Goal: Use online tool/utility

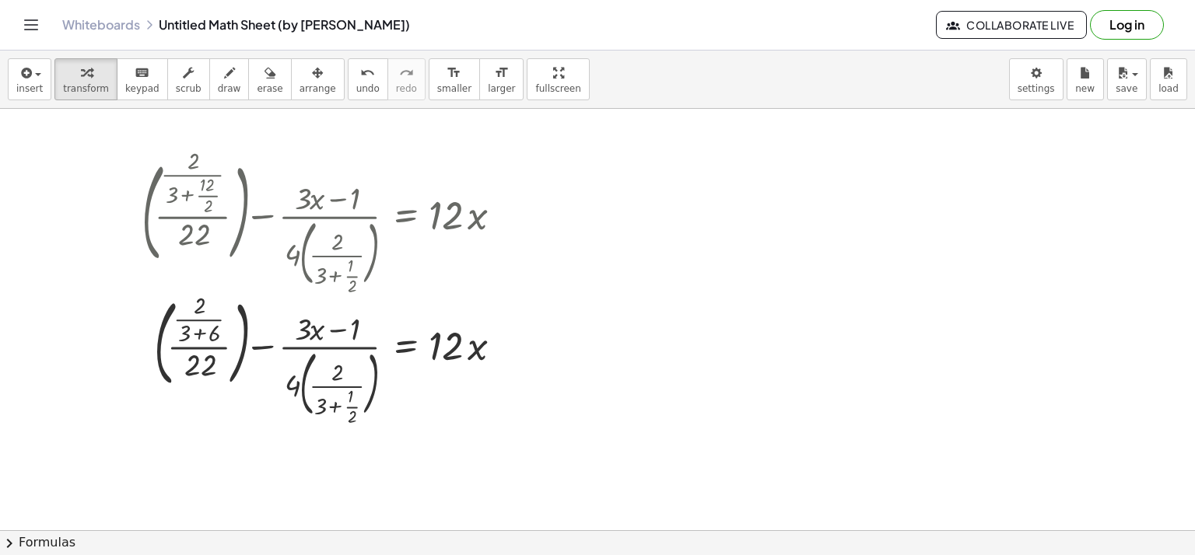
scroll to position [33, 0]
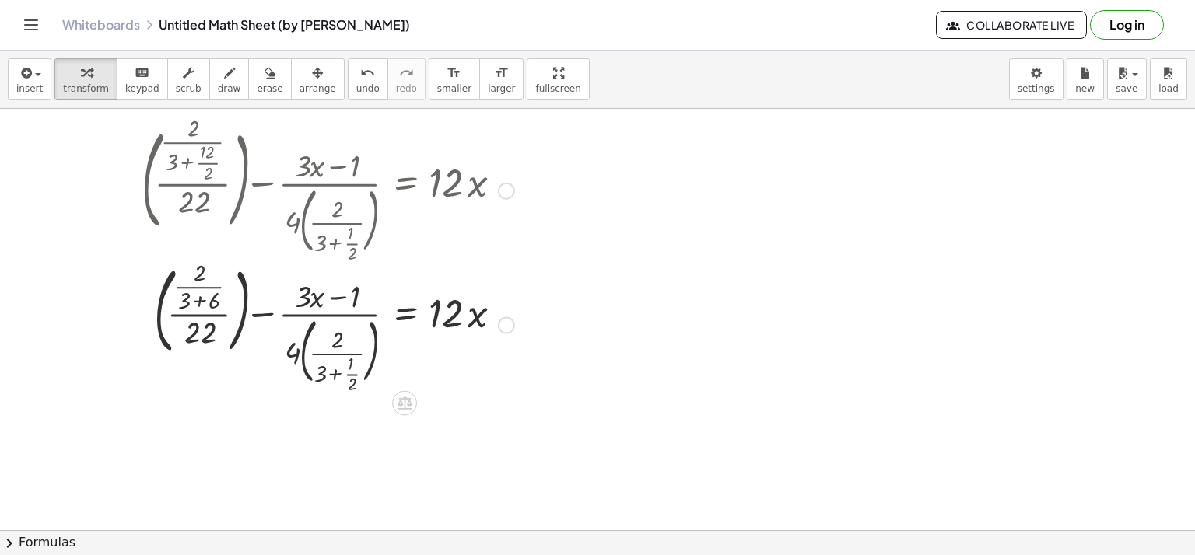
click at [355, 198] on div at bounding box center [328, 190] width 388 height 138
click at [198, 181] on div at bounding box center [328, 190] width 388 height 138
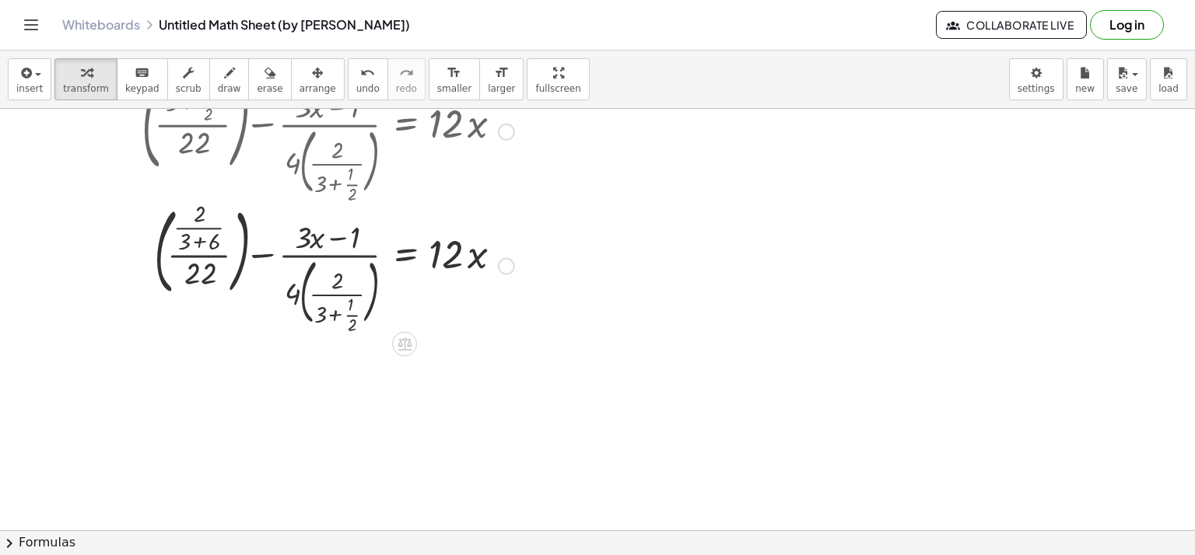
scroll to position [0, 0]
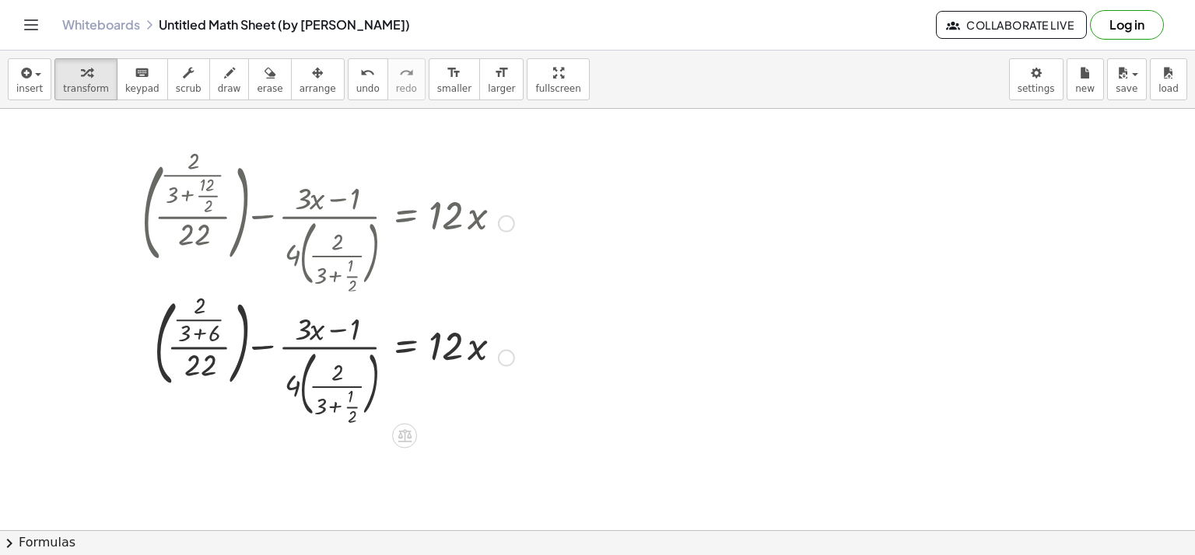
click at [513, 219] on div at bounding box center [506, 223] width 17 height 17
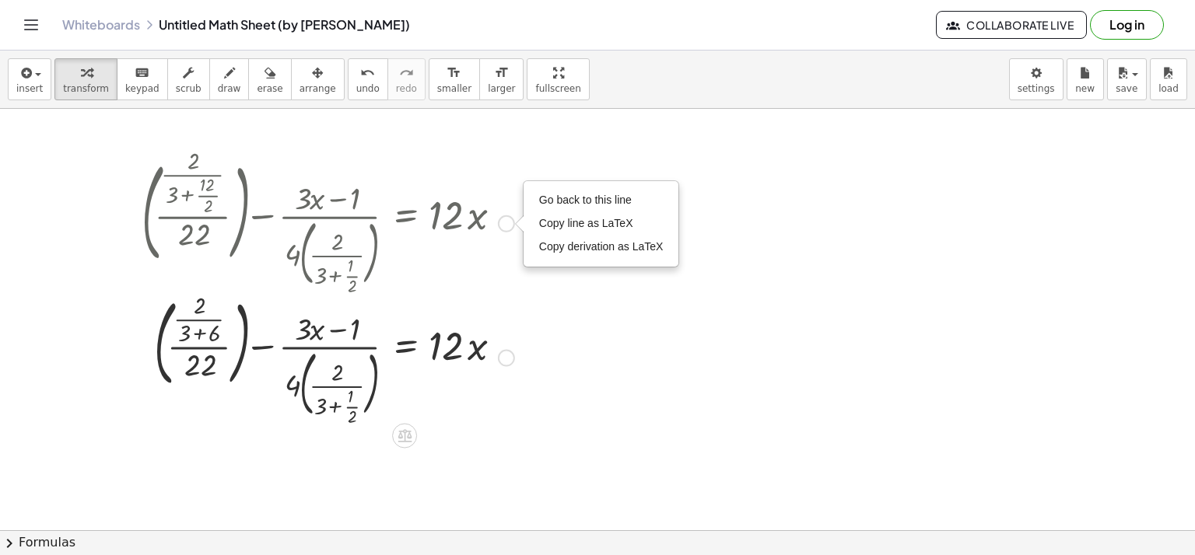
click at [465, 226] on div at bounding box center [328, 222] width 388 height 138
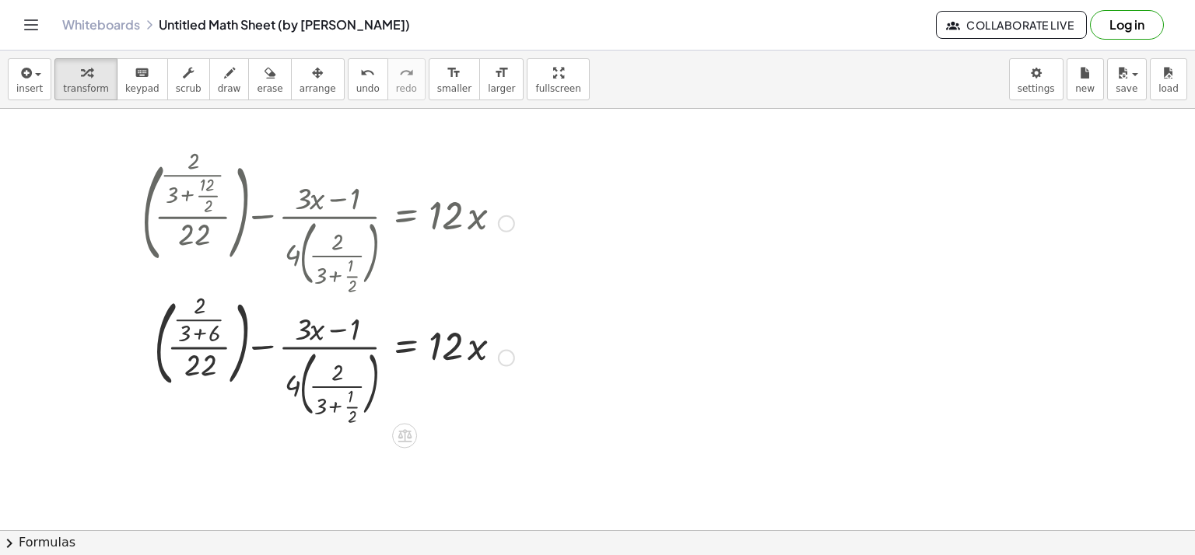
click at [510, 229] on div "Go back to this line Copy line as LaTeX Copy derivation as LaTeX" at bounding box center [506, 223] width 17 height 17
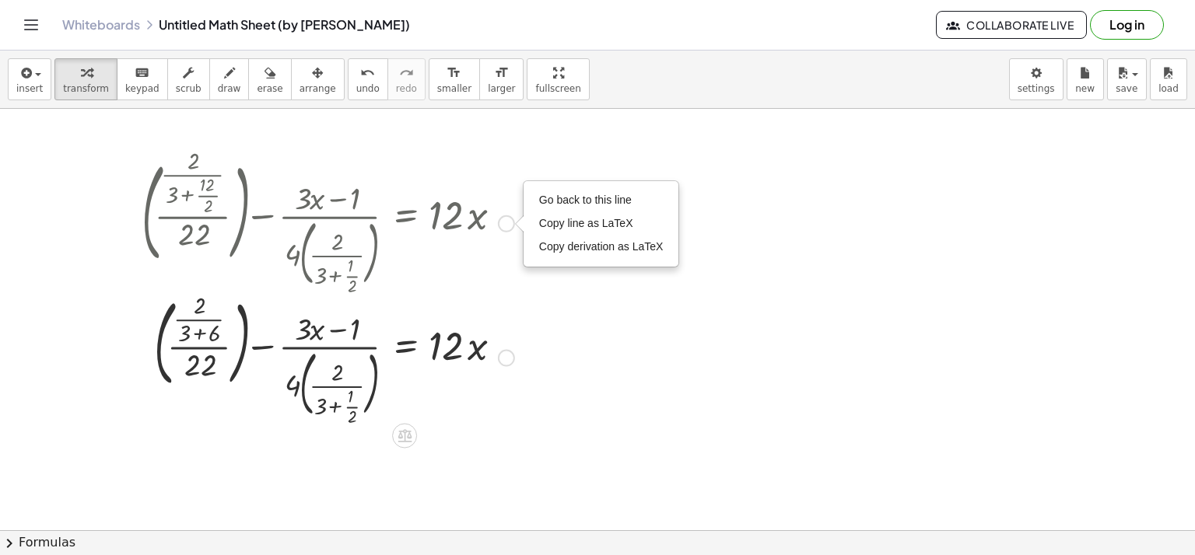
click at [499, 278] on div at bounding box center [328, 222] width 388 height 138
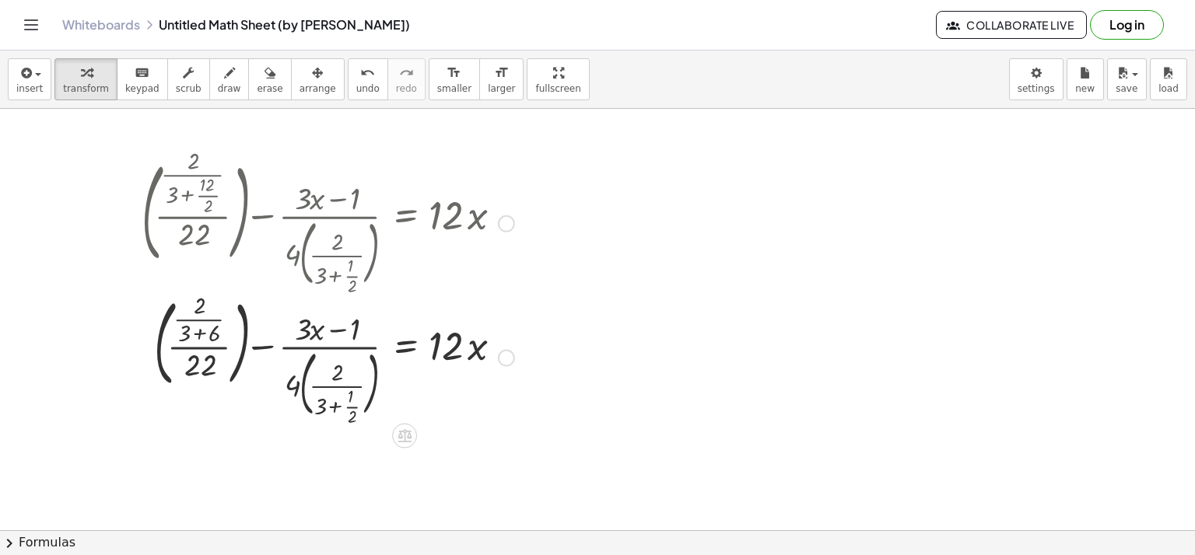
click at [359, 246] on div at bounding box center [328, 222] width 388 height 138
click at [328, 405] on div at bounding box center [328, 356] width 388 height 131
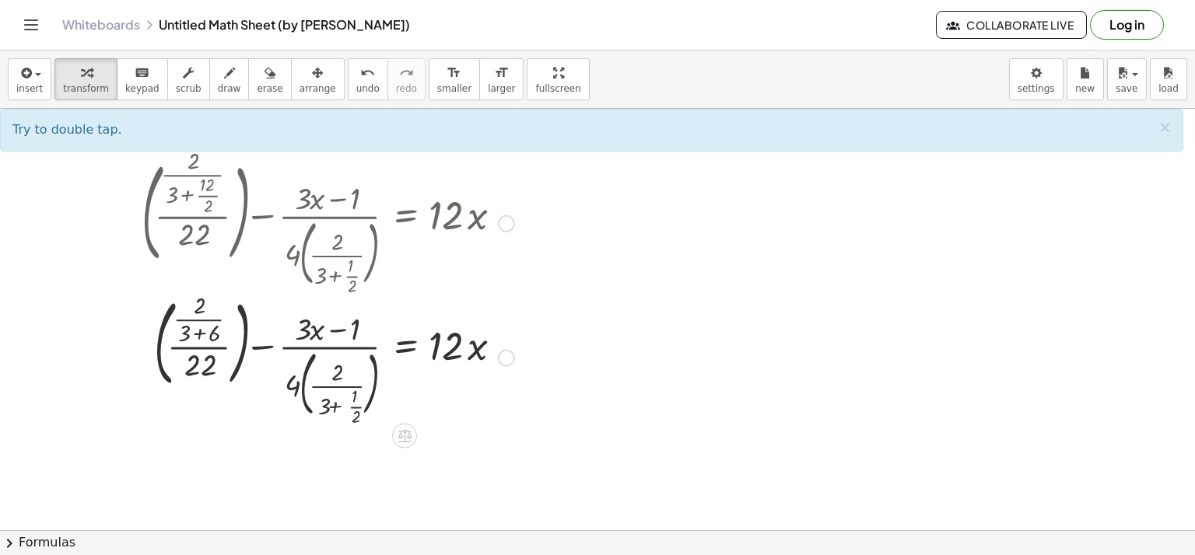
click at [328, 405] on div at bounding box center [328, 356] width 388 height 131
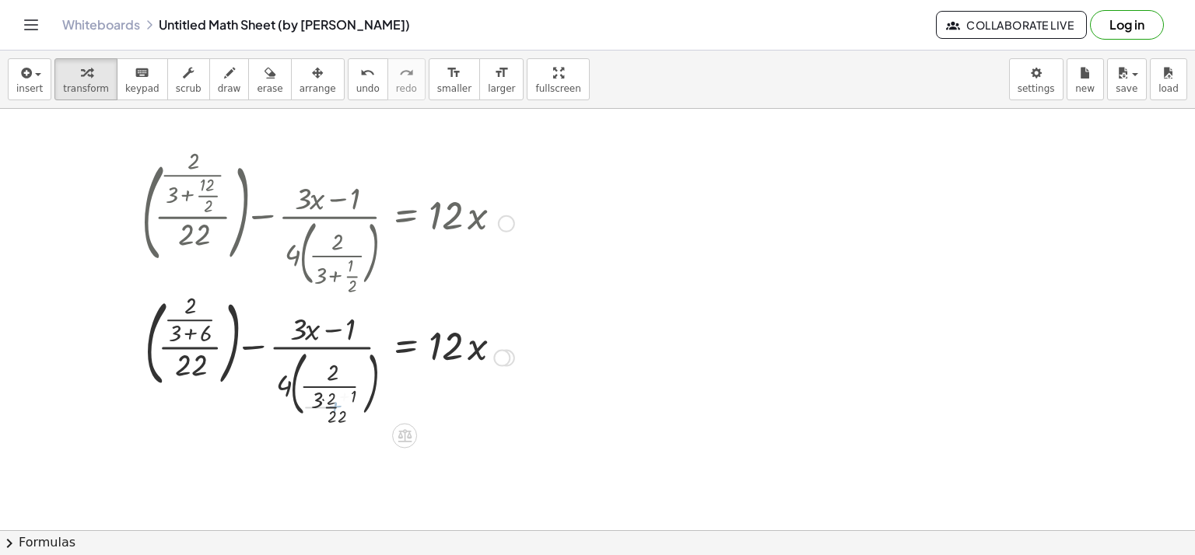
click at [328, 405] on div at bounding box center [328, 356] width 388 height 131
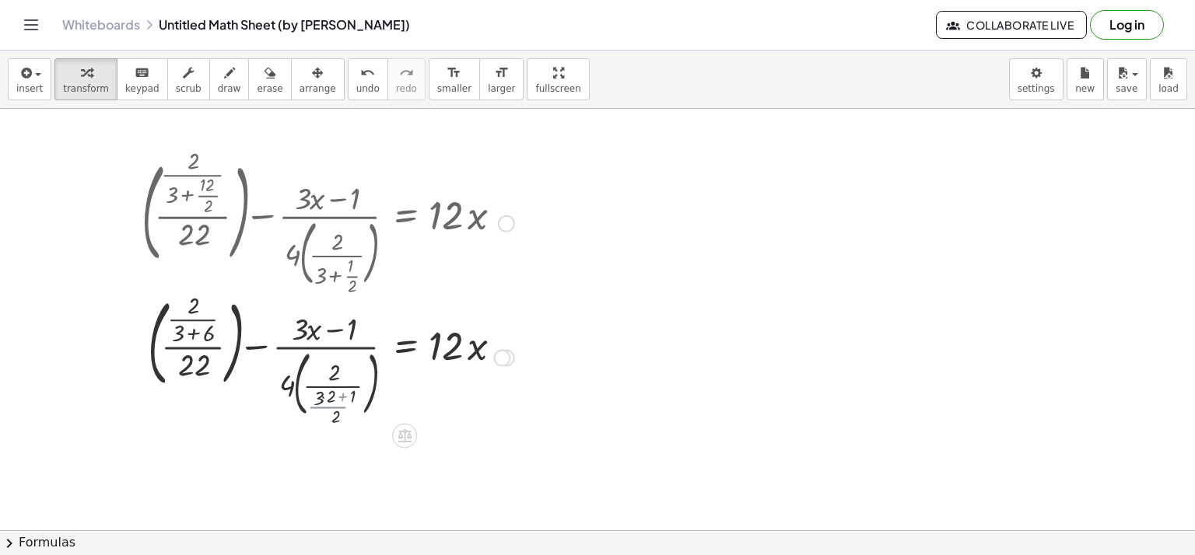
click at [328, 405] on div at bounding box center [328, 356] width 388 height 131
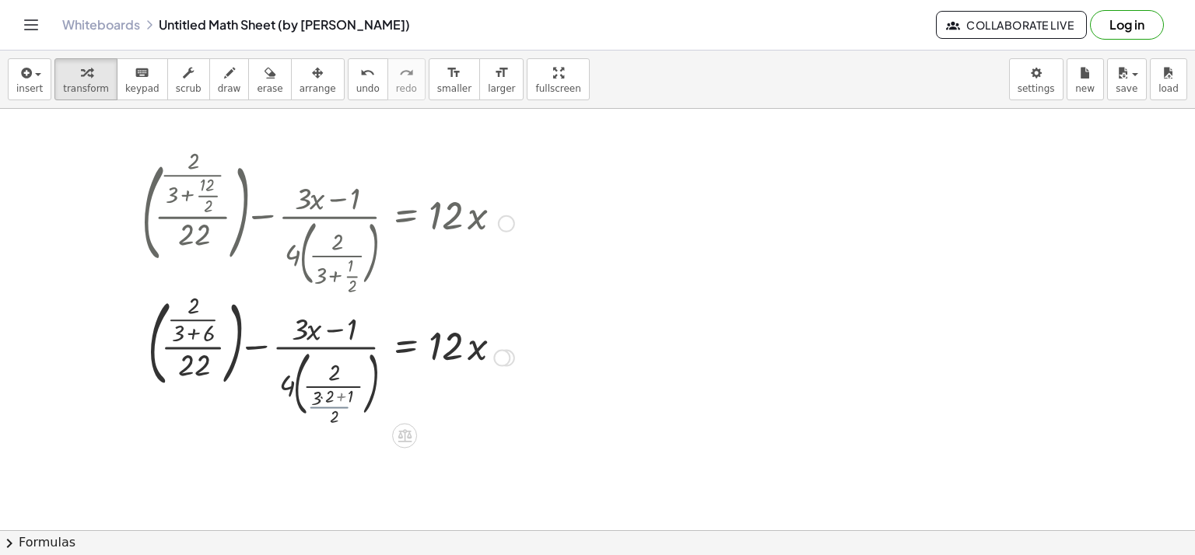
click at [328, 405] on div at bounding box center [328, 356] width 388 height 131
click at [348, 438] on div at bounding box center [597, 530] width 1195 height 843
